Goal: Task Accomplishment & Management: Complete application form

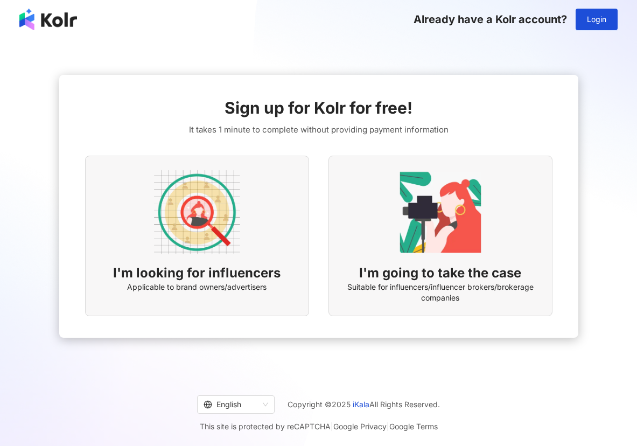
click at [228, 262] on div "I'm looking for influencers Applicable to brand owners/advertisers" at bounding box center [197, 236] width 224 height 161
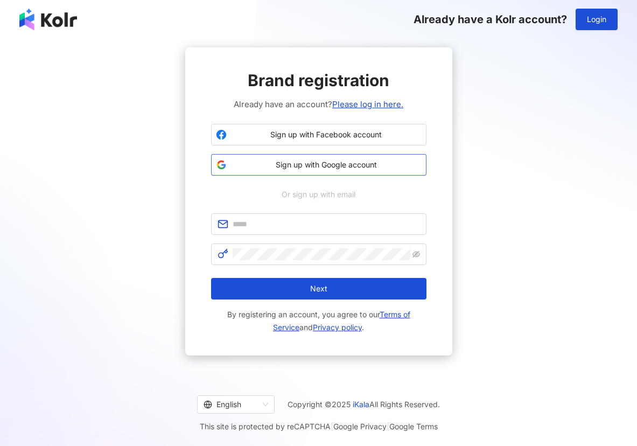
click at [338, 163] on span "Sign up with Google account" at bounding box center [326, 164] width 191 height 11
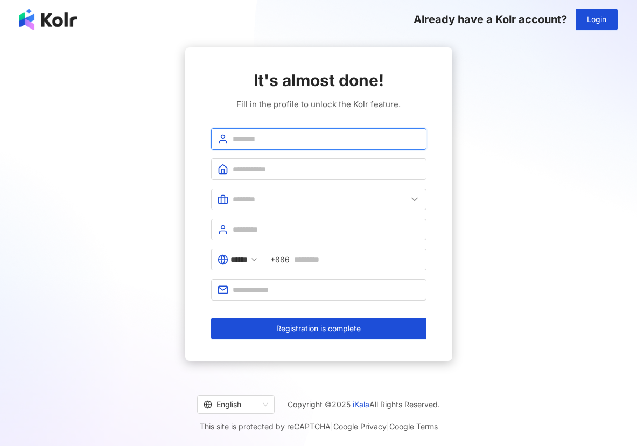
click at [301, 135] on input "text" at bounding box center [326, 139] width 187 height 12
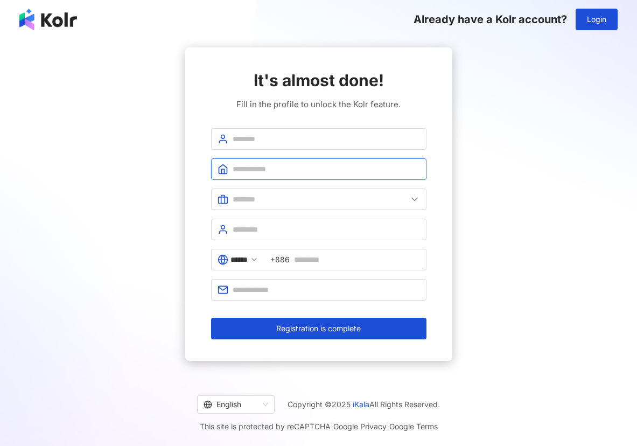
click at [265, 168] on input "text" at bounding box center [326, 169] width 187 height 12
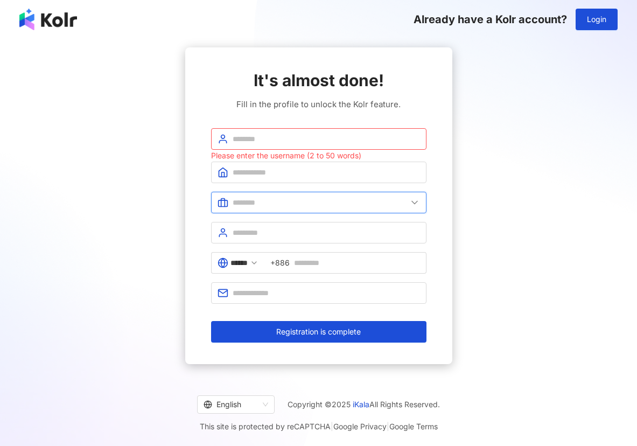
click at [264, 199] on input "text" at bounding box center [320, 203] width 175 height 12
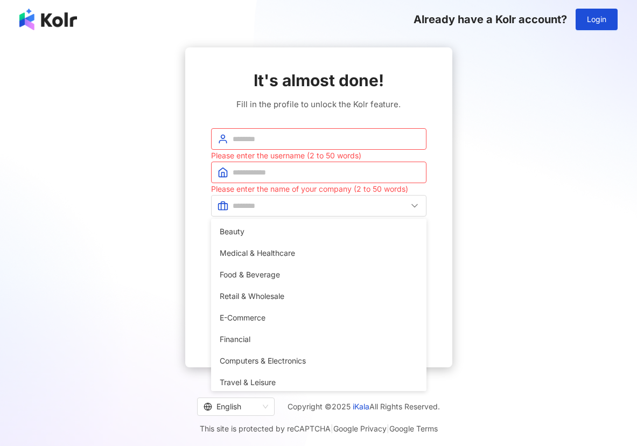
click at [435, 183] on div "It's almost done! Fill in the profile to unlock the Kolr feature. Please enter …" at bounding box center [318, 207] width 267 height 320
